Goal: Check status: Check status

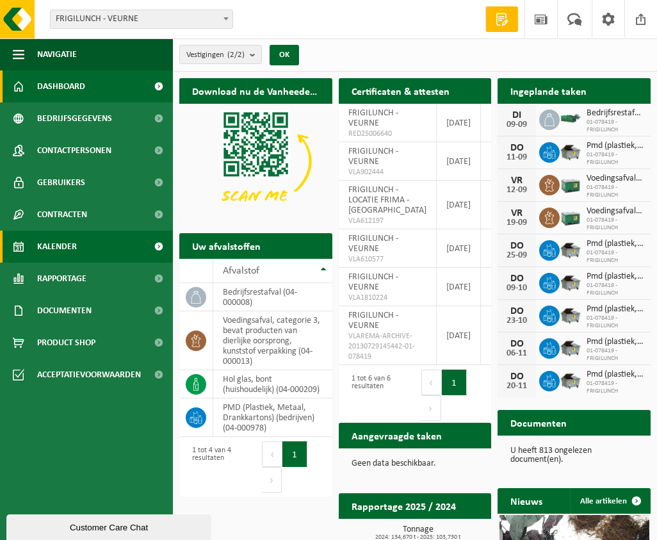
click at [67, 244] on span "Kalender" at bounding box center [57, 247] width 40 height 32
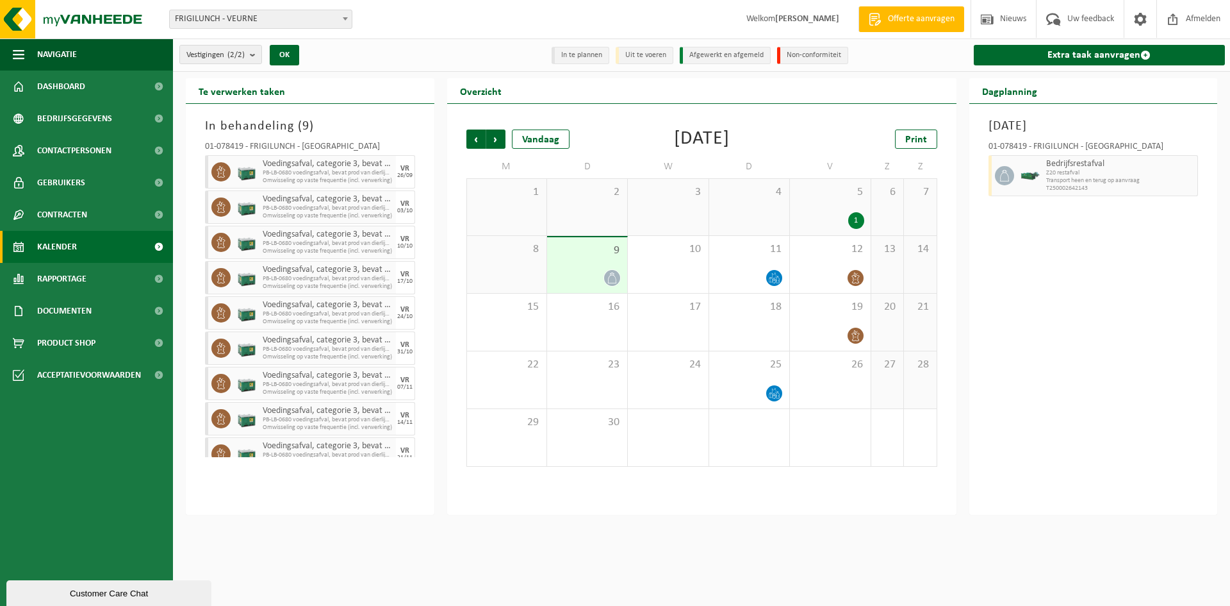
click at [604, 267] on div "9" at bounding box center [587, 265] width 80 height 56
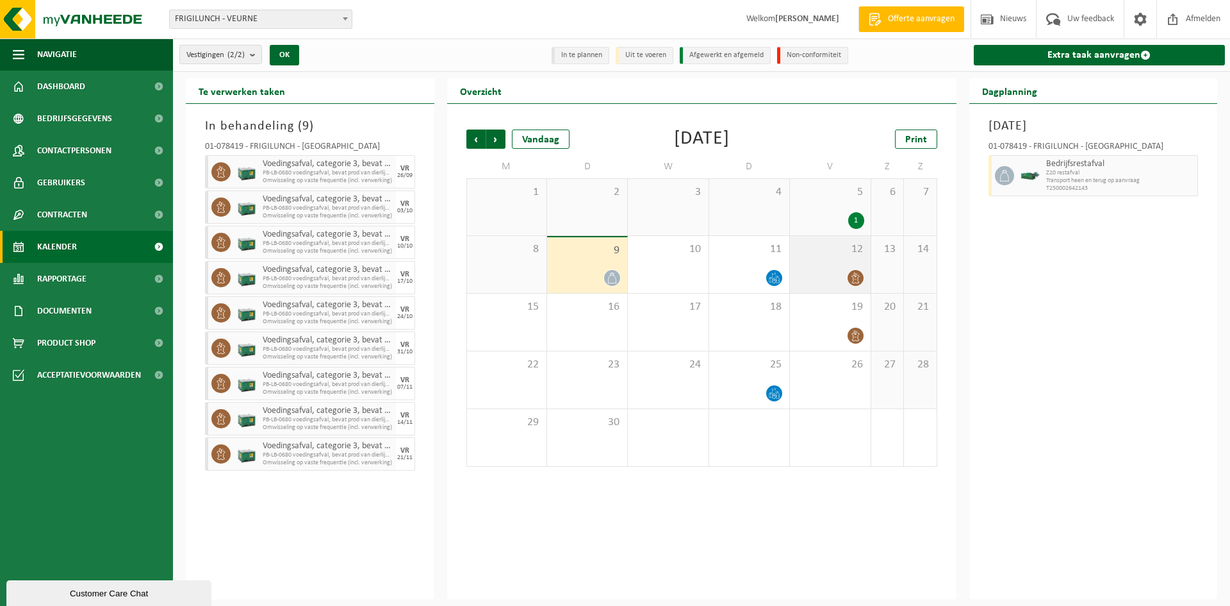
click at [666, 267] on div "12" at bounding box center [830, 264] width 80 height 57
